Goal: Information Seeking & Learning: Find specific fact

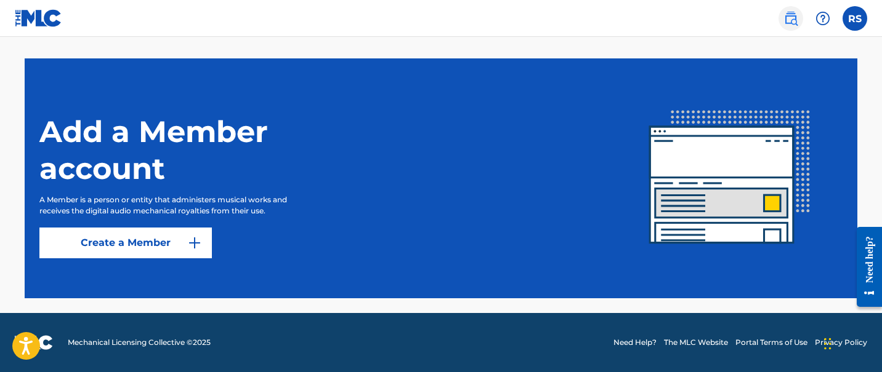
click at [782, 23] on link at bounding box center [790, 18] width 25 height 25
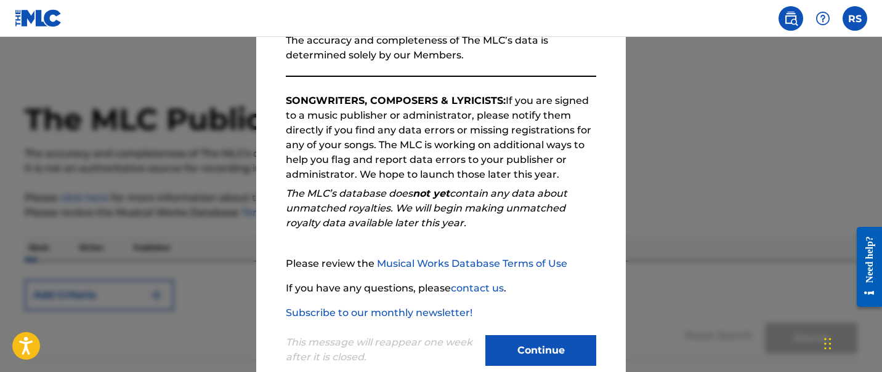
click at [662, 238] on div at bounding box center [441, 223] width 882 height 372
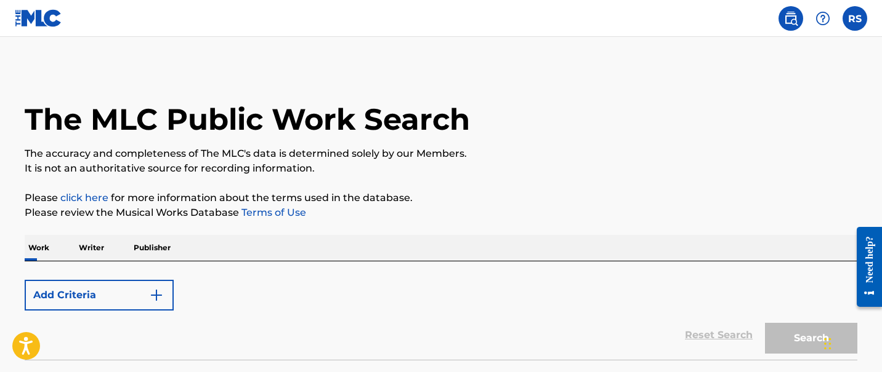
click at [141, 242] on p "Publisher" at bounding box center [152, 248] width 44 height 26
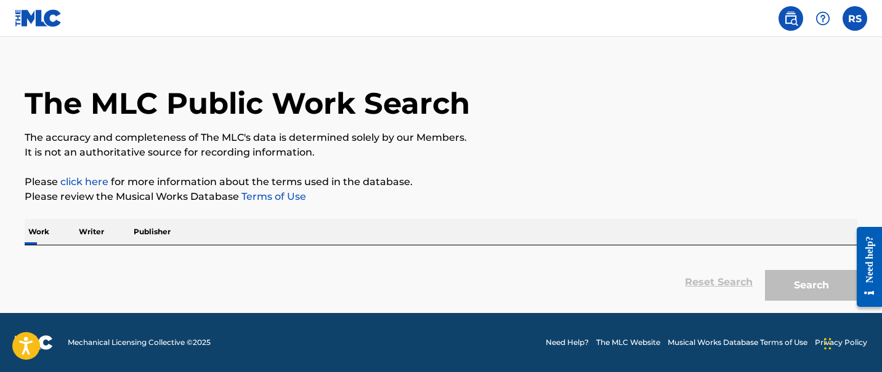
scroll to position [16, 0]
click at [158, 234] on p "Publisher" at bounding box center [152, 232] width 44 height 26
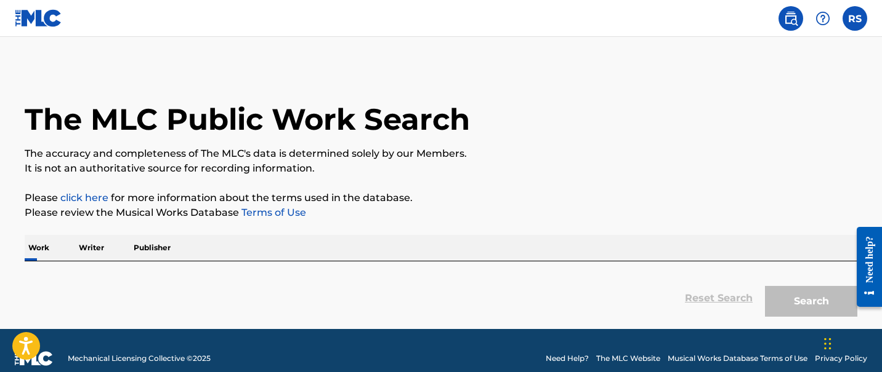
click at [89, 247] on p "Writer" at bounding box center [91, 248] width 33 height 26
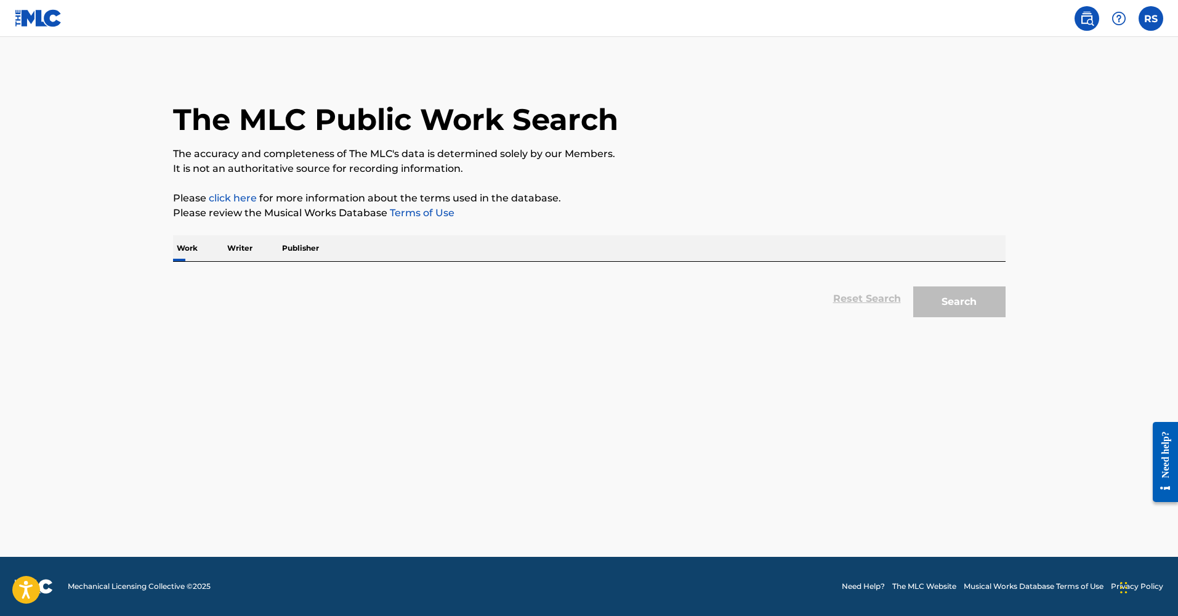
click at [249, 250] on p "Writer" at bounding box center [239, 248] width 33 height 26
click at [287, 246] on p "Publisher" at bounding box center [300, 248] width 44 height 26
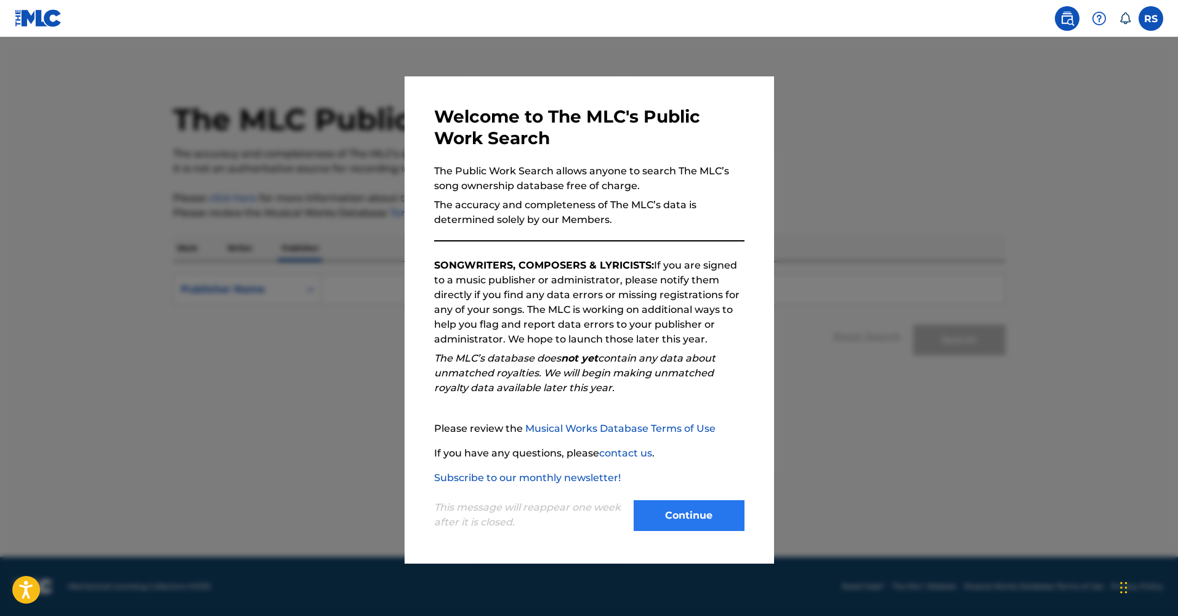
click at [677, 521] on button "Continue" at bounding box center [688, 515] width 111 height 31
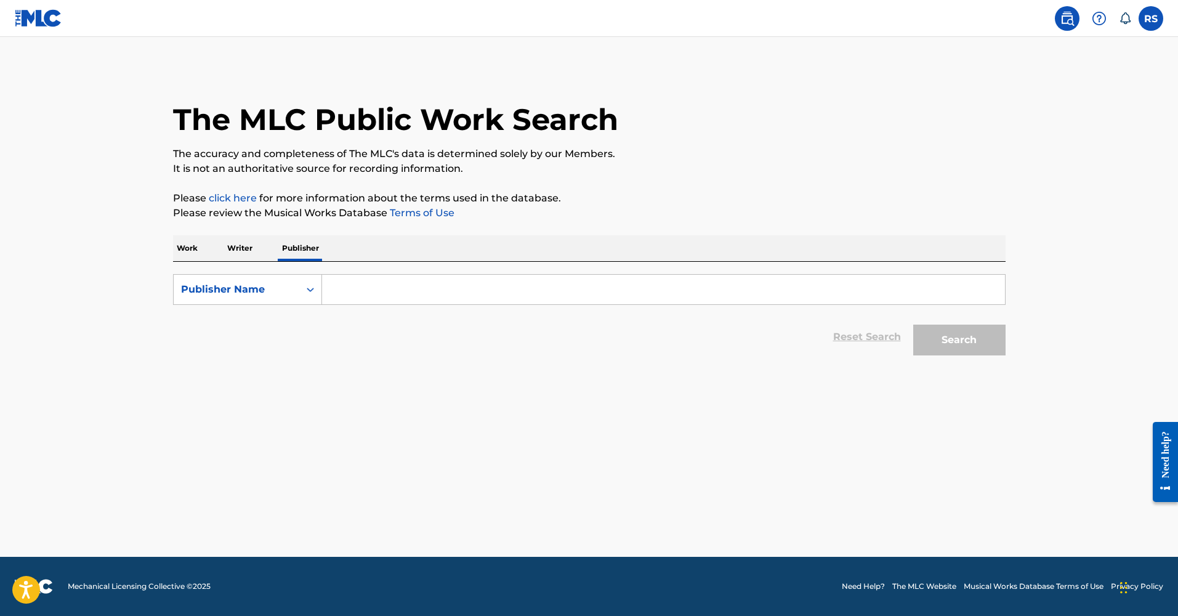
click at [385, 292] on input "Search Form" at bounding box center [663, 290] width 683 height 30
click at [959, 340] on button "Search" at bounding box center [959, 339] width 92 height 31
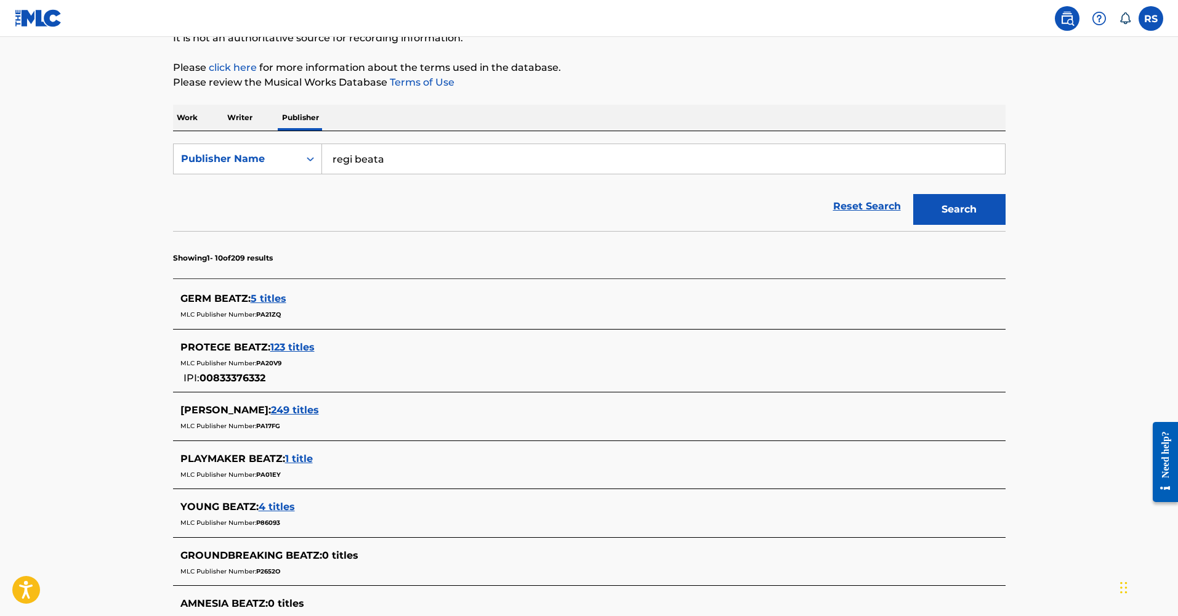
scroll to position [124, 0]
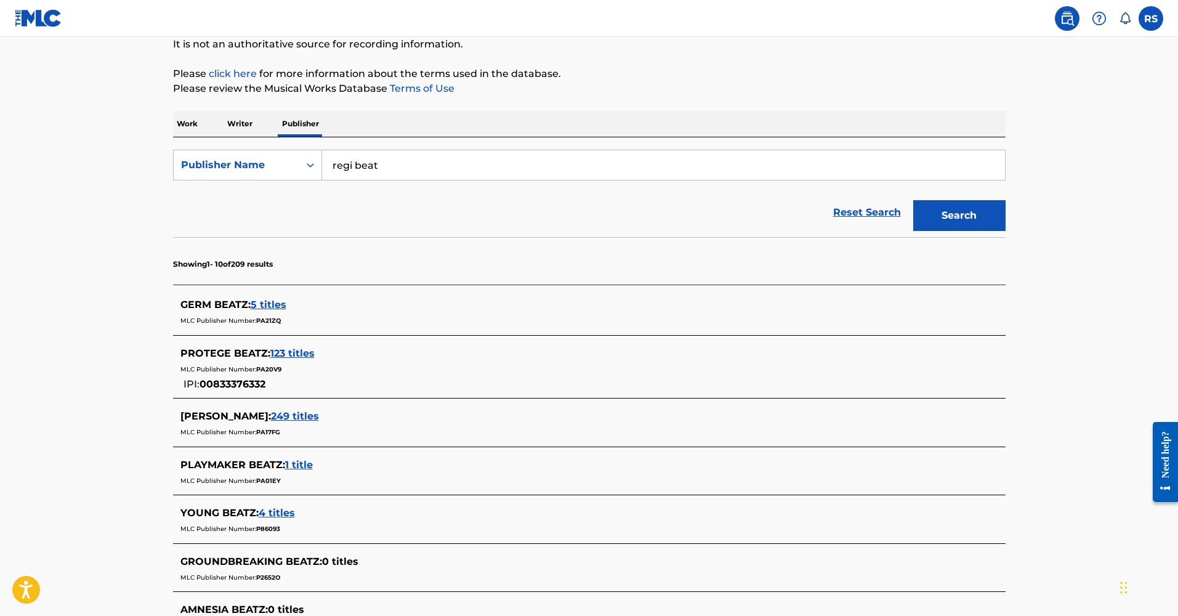
type input "regi beatz"
click at [959, 215] on button "Search" at bounding box center [959, 215] width 92 height 31
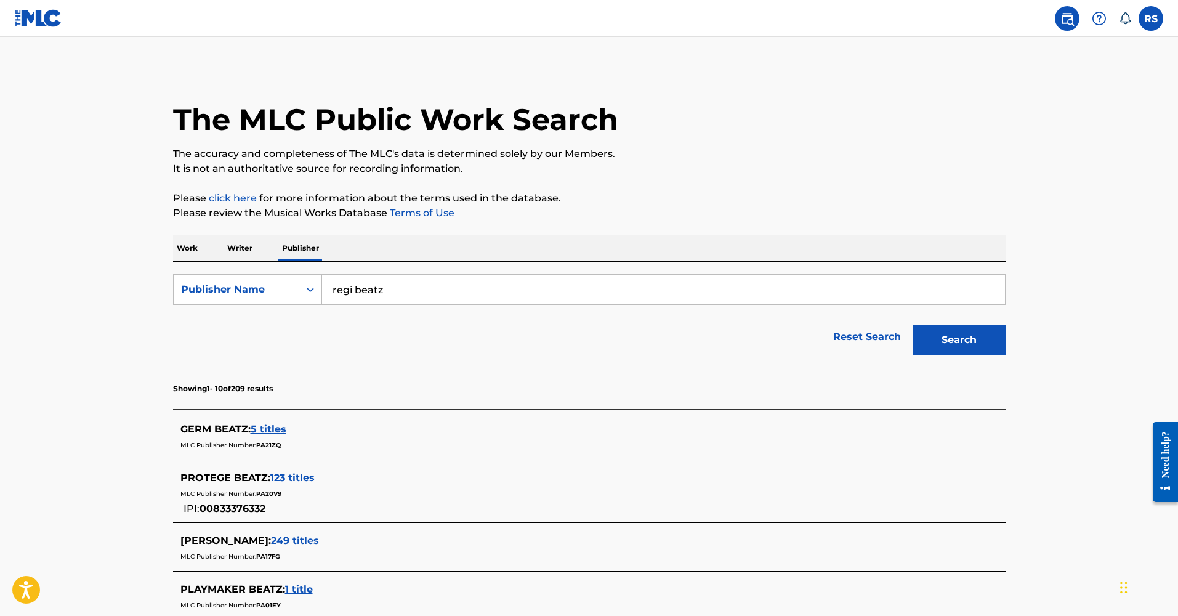
scroll to position [0, 0]
click at [241, 247] on p "Writer" at bounding box center [239, 248] width 33 height 26
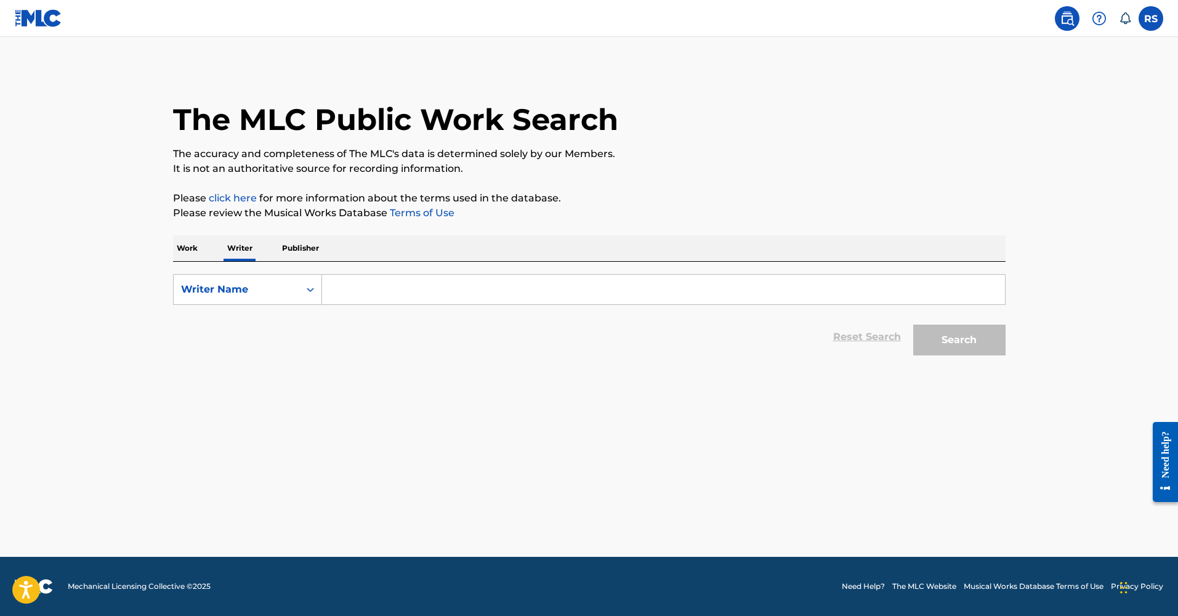
click at [360, 294] on input "Search Form" at bounding box center [663, 290] width 683 height 30
type input "r"
click at [45, 20] on img at bounding box center [38, 18] width 47 height 18
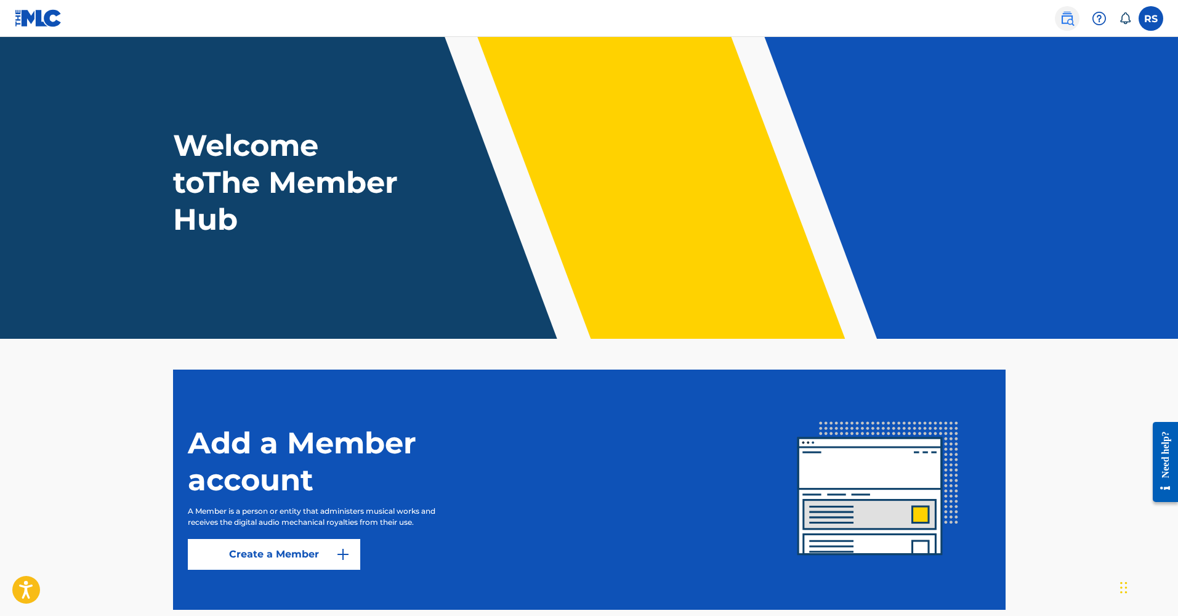
click at [1072, 23] on img at bounding box center [1066, 18] width 15 height 15
